Goal: Transaction & Acquisition: Book appointment/travel/reservation

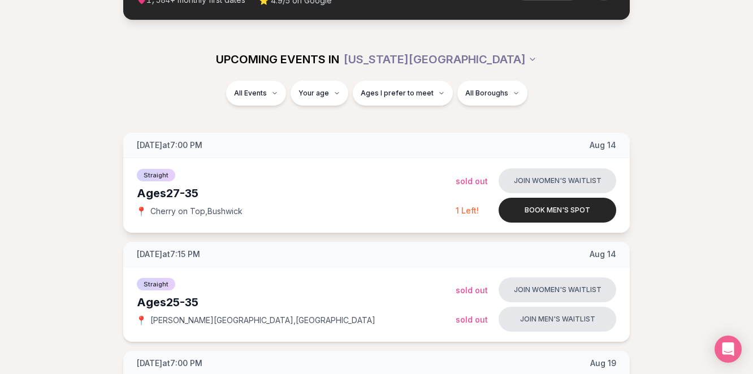
scroll to position [119, 0]
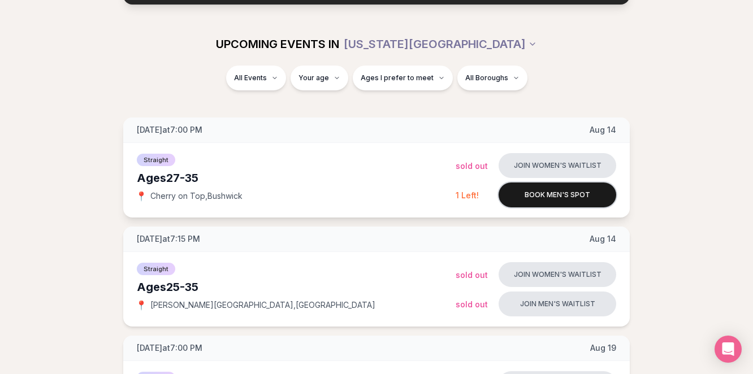
click at [532, 197] on button "Book men's spot" at bounding box center [558, 195] width 118 height 25
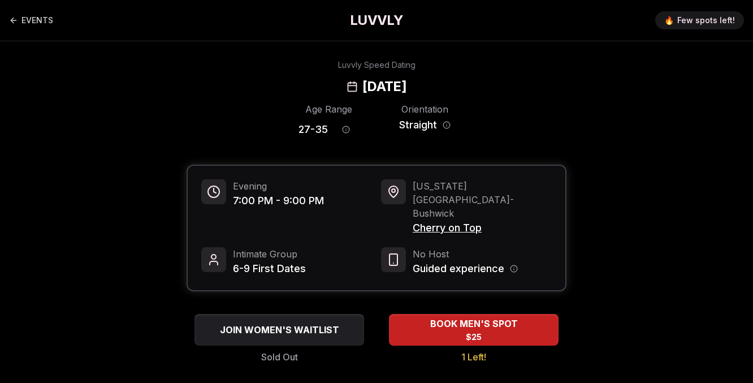
click at [473, 320] on div "BOOK MEN'S SPOT $25 1 Left!" at bounding box center [473, 339] width 185 height 50
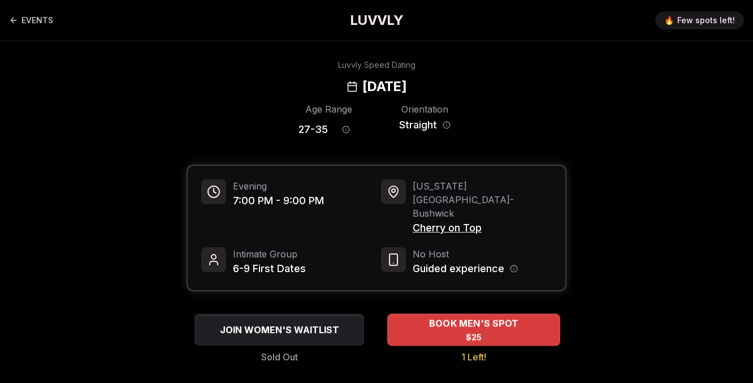
click at [471, 331] on span "$25" at bounding box center [474, 336] width 16 height 11
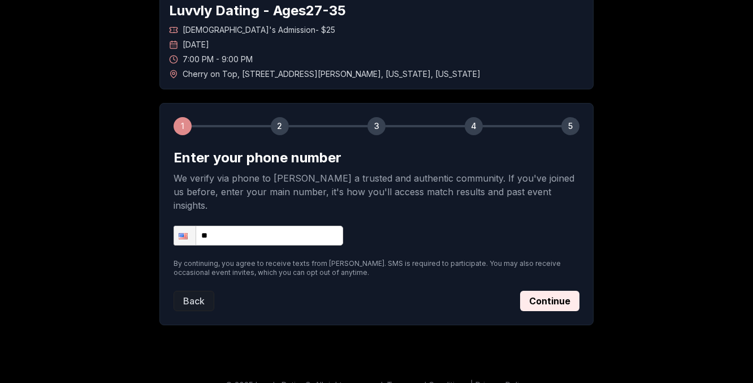
scroll to position [70, 0]
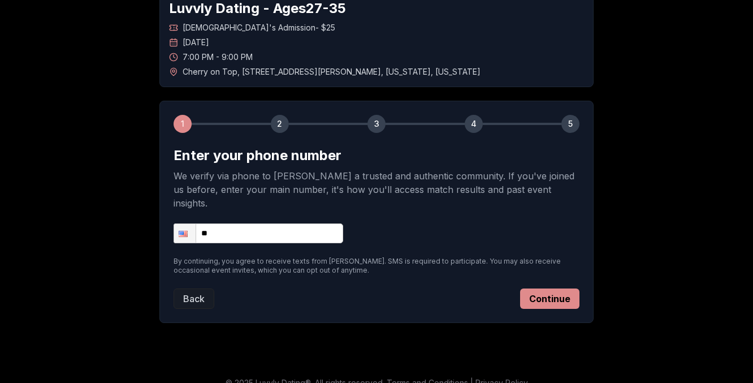
click at [549, 288] on button "Continue" at bounding box center [549, 298] width 59 height 20
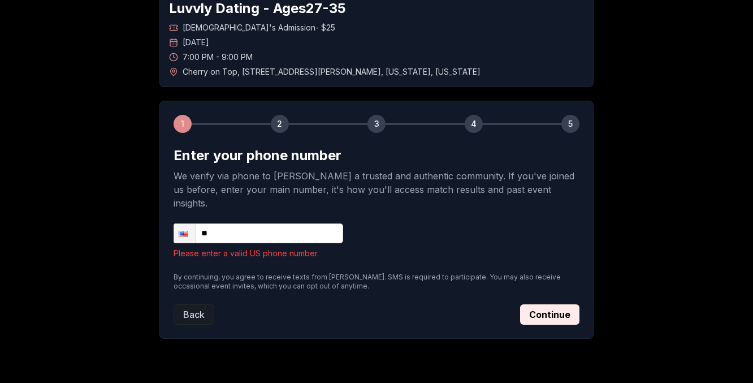
click at [267, 224] on input "**" at bounding box center [259, 233] width 170 height 20
type input "**********"
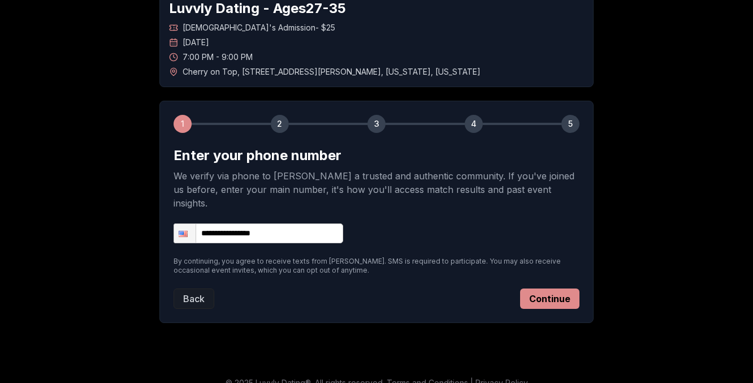
click at [569, 288] on button "Continue" at bounding box center [549, 298] width 59 height 20
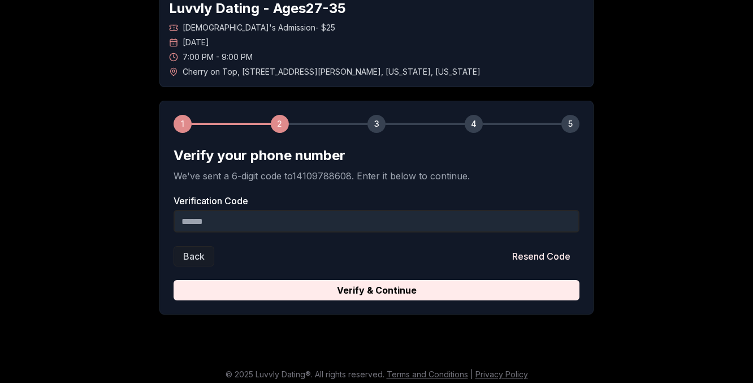
click at [314, 220] on input "Verification Code" at bounding box center [377, 221] width 406 height 23
type input "******"
click at [424, 301] on div "1 2 3 4 5 Verify your phone number We've sent a 6-digit code to 14109788608 . E…" at bounding box center [376, 208] width 434 height 214
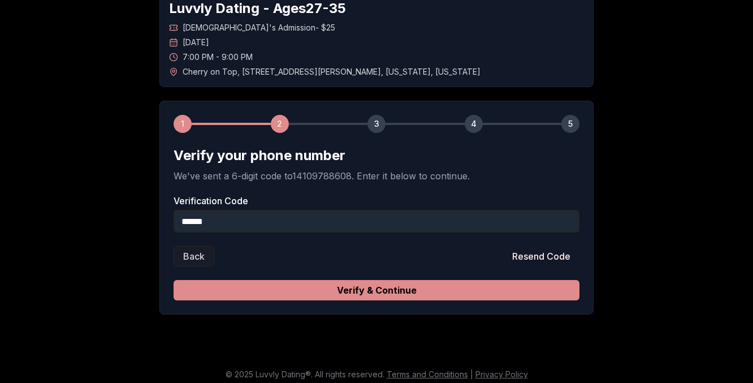
click at [403, 293] on button "Verify & Continue" at bounding box center [377, 290] width 406 height 20
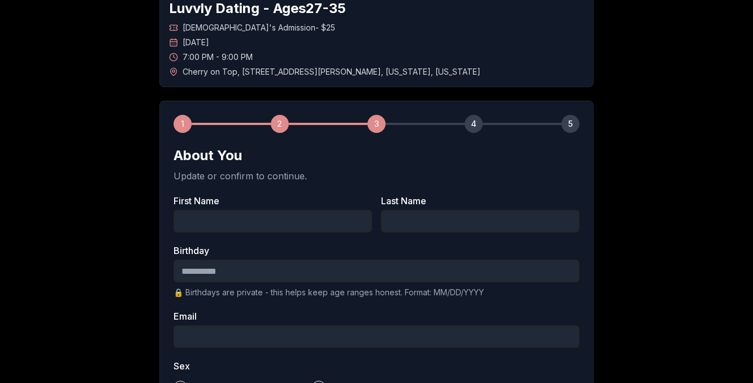
click at [280, 227] on input "First Name" at bounding box center [273, 221] width 198 height 23
type input "******"
type input "****"
type input "**********"
click at [300, 269] on input "Birthday" at bounding box center [377, 271] width 406 height 23
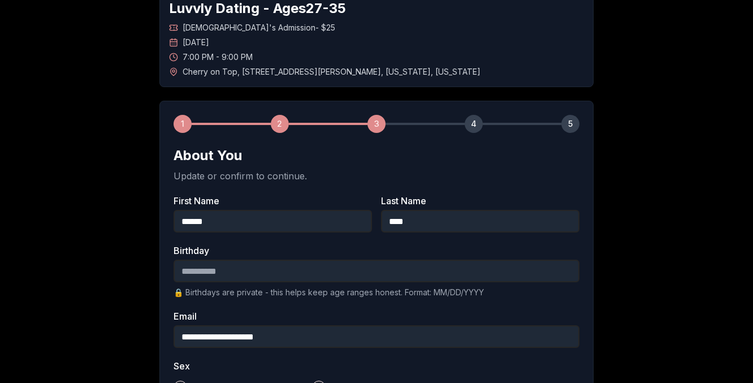
type input "**********"
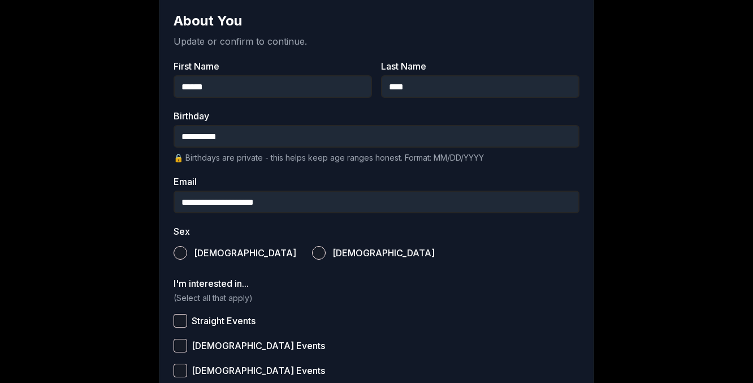
scroll to position [215, 0]
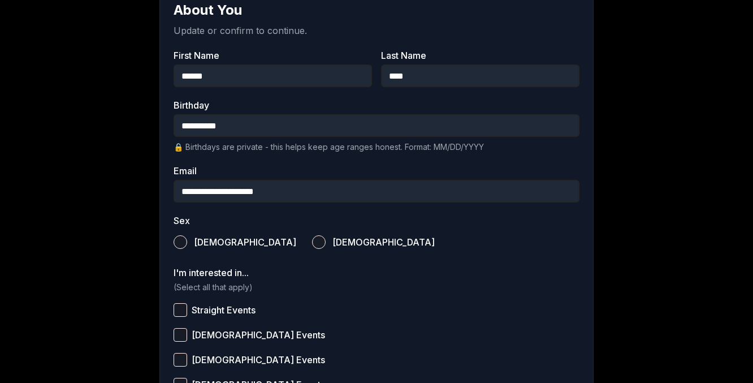
click at [184, 241] on button "[DEMOGRAPHIC_DATA]" at bounding box center [181, 242] width 14 height 14
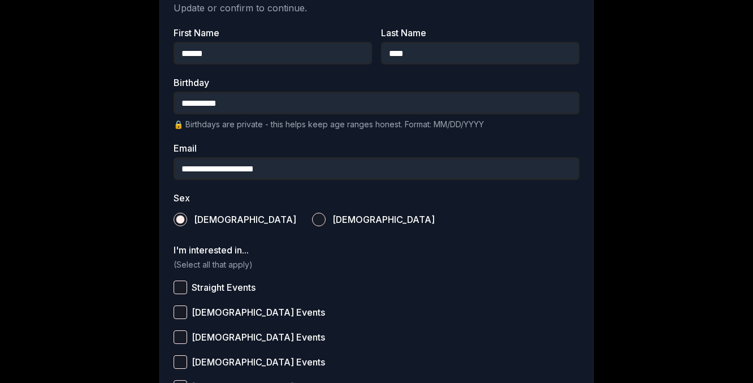
click at [215, 290] on span "Straight Events" at bounding box center [224, 287] width 64 height 9
click at [187, 290] on button "Straight Events" at bounding box center [181, 287] width 14 height 14
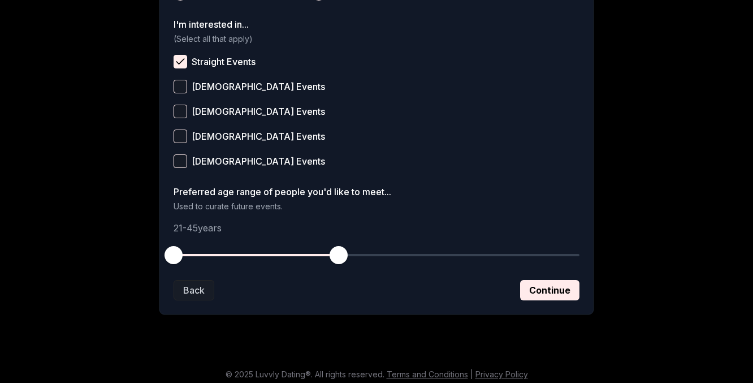
scroll to position [469, 0]
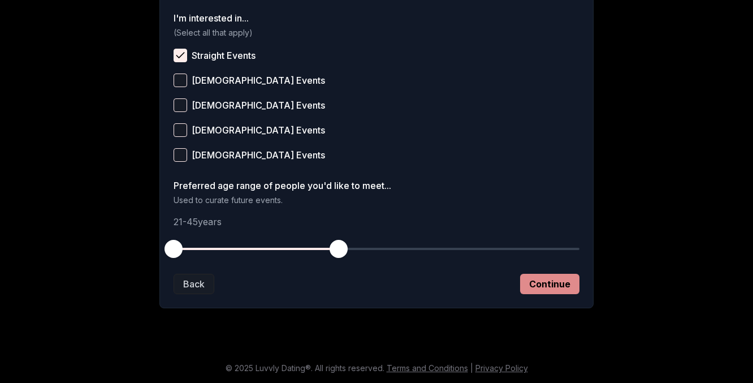
click at [555, 291] on button "Continue" at bounding box center [549, 284] width 59 height 20
drag, startPoint x: 341, startPoint y: 248, endPoint x: 320, endPoint y: 246, distance: 21.0
click at [320, 247] on span "button" at bounding box center [325, 249] width 18 height 18
drag, startPoint x: 320, startPoint y: 246, endPoint x: 268, endPoint y: 244, distance: 52.1
click at [268, 244] on span "button" at bounding box center [270, 249] width 18 height 18
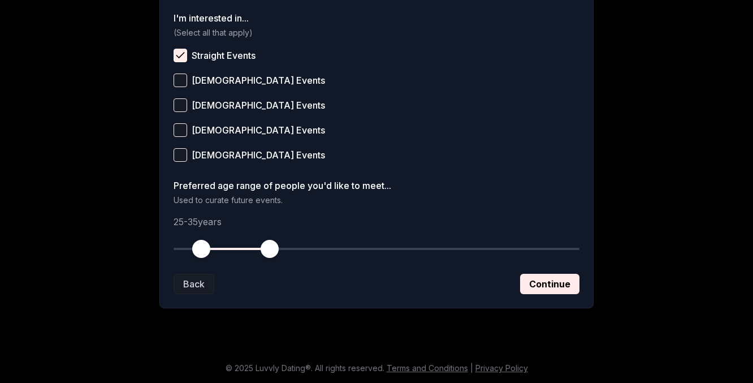
drag, startPoint x: 171, startPoint y: 249, endPoint x: 200, endPoint y: 250, distance: 28.9
click at [200, 250] on span "button" at bounding box center [201, 249] width 18 height 18
click at [572, 285] on button "Continue" at bounding box center [549, 284] width 59 height 20
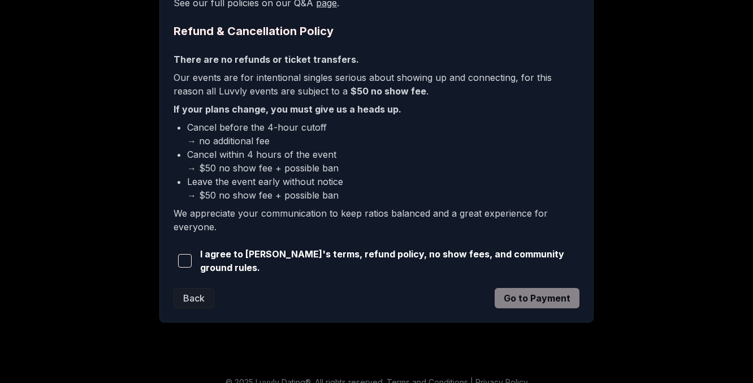
scroll to position [286, 0]
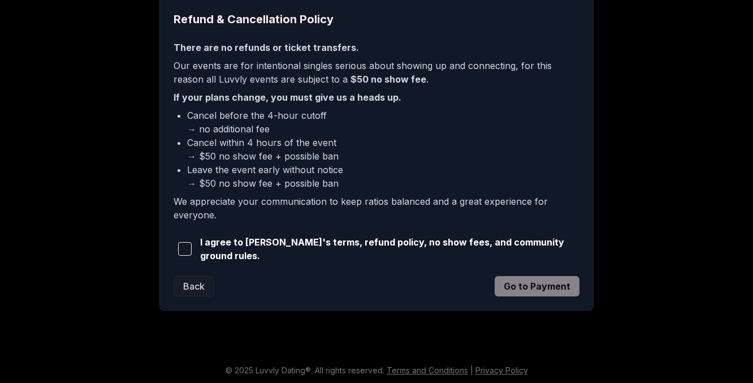
click at [174, 251] on button "button" at bounding box center [185, 248] width 22 height 25
click at [546, 286] on button "Go to Payment" at bounding box center [537, 286] width 85 height 20
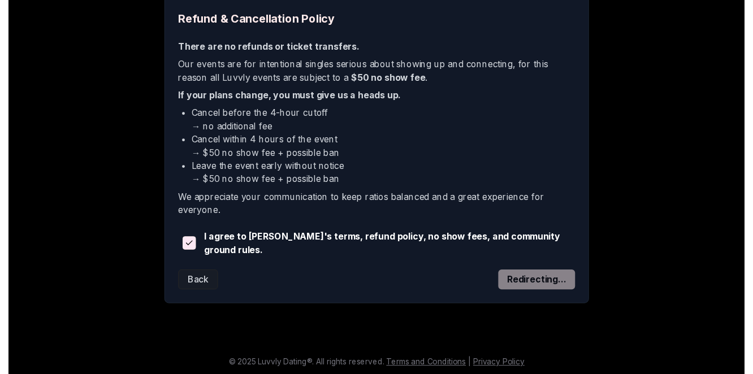
scroll to position [196, 0]
